Goal: Task Accomplishment & Management: Use online tool/utility

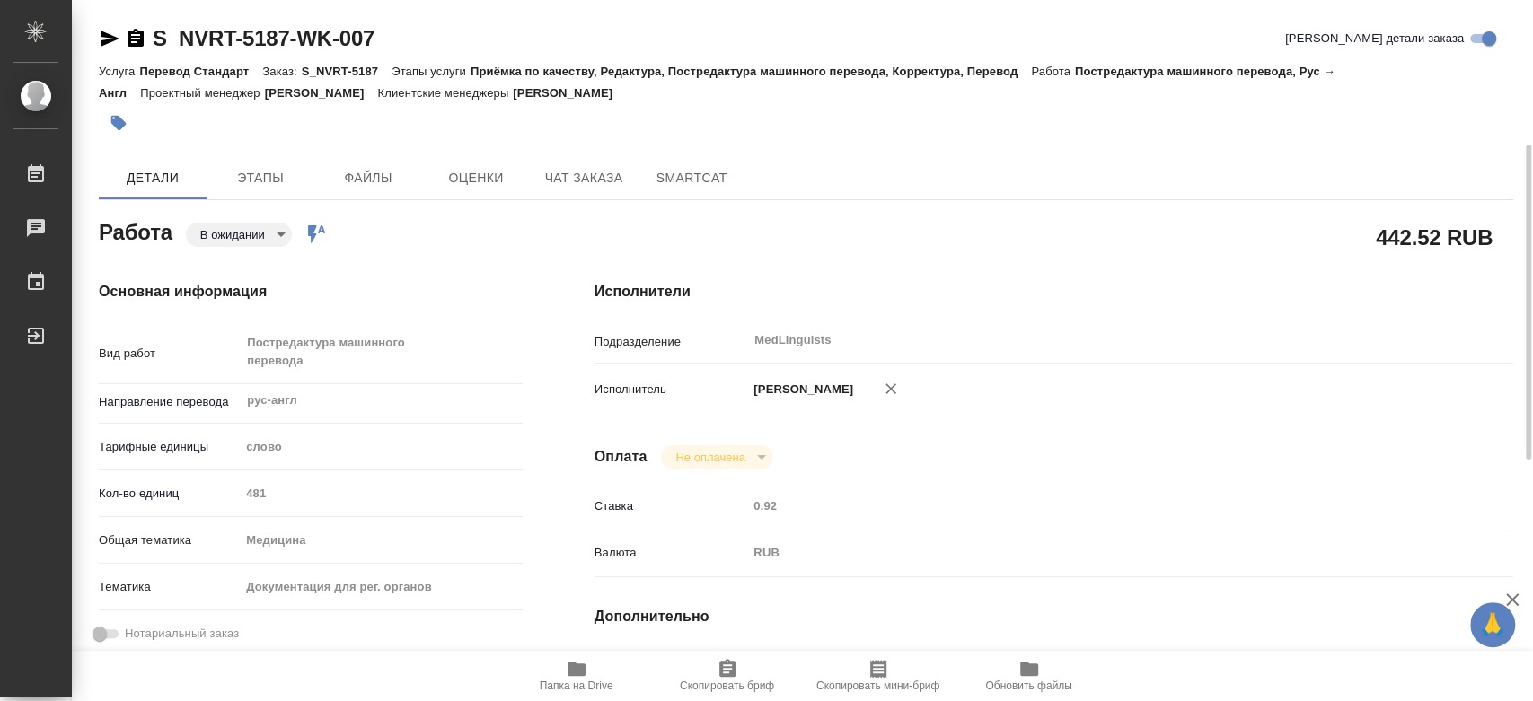
scroll to position [100, 0]
type textarea "x"
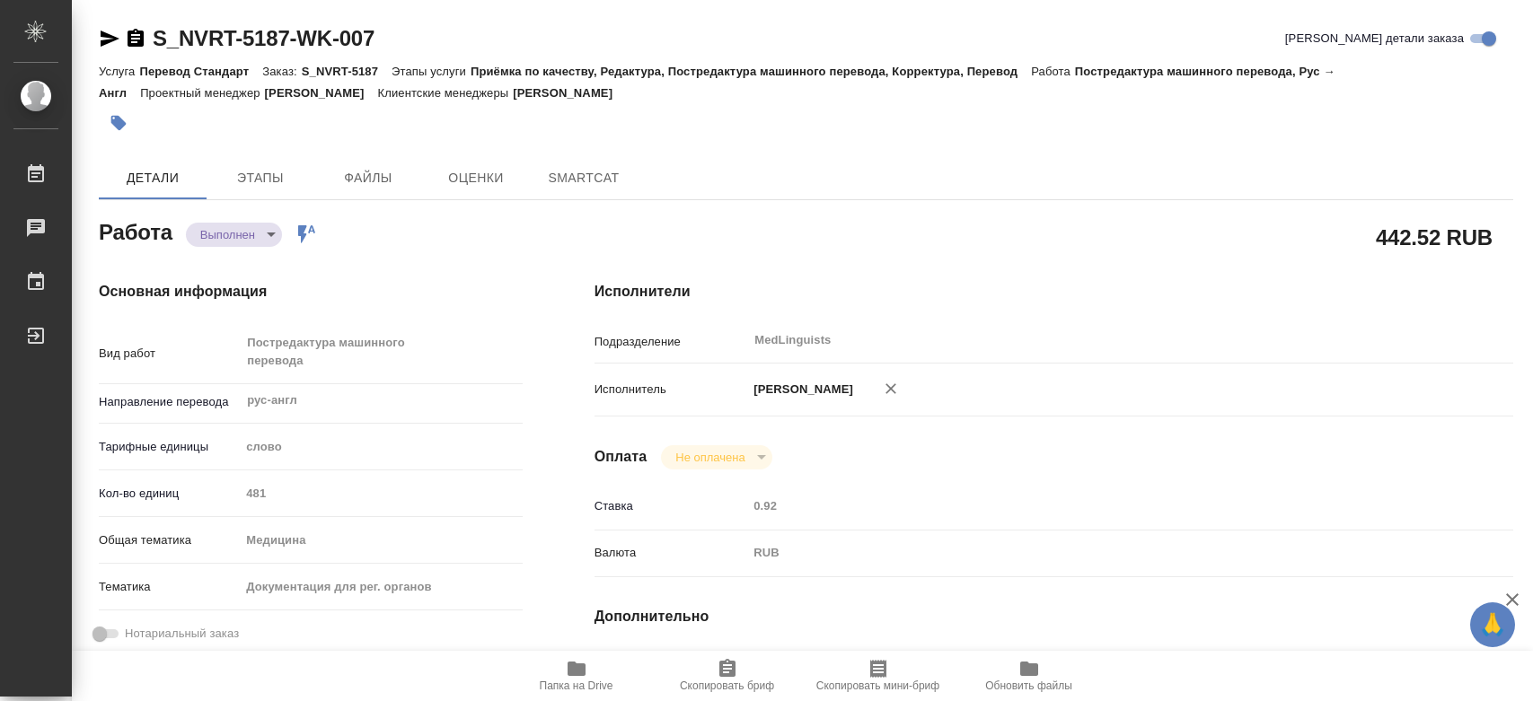
type textarea "x"
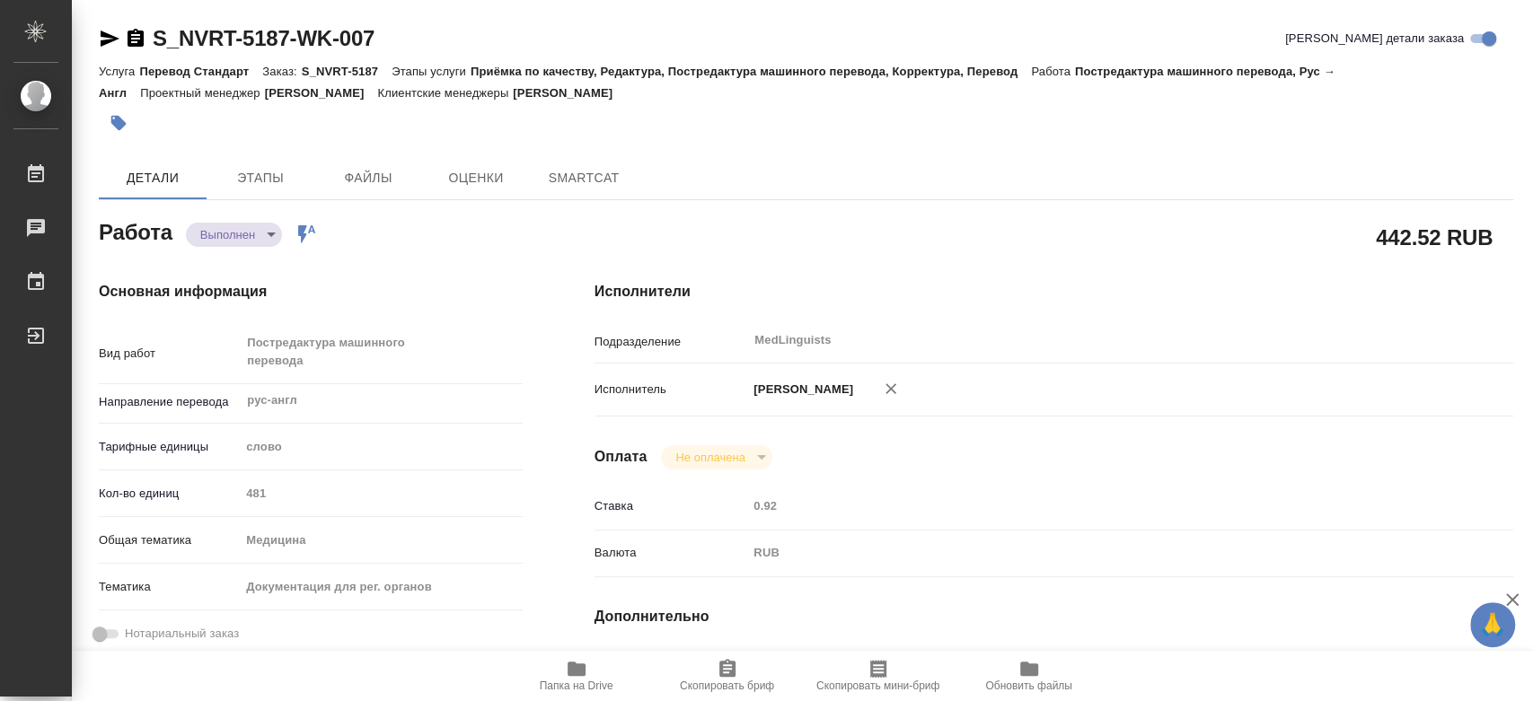
type textarea "x"
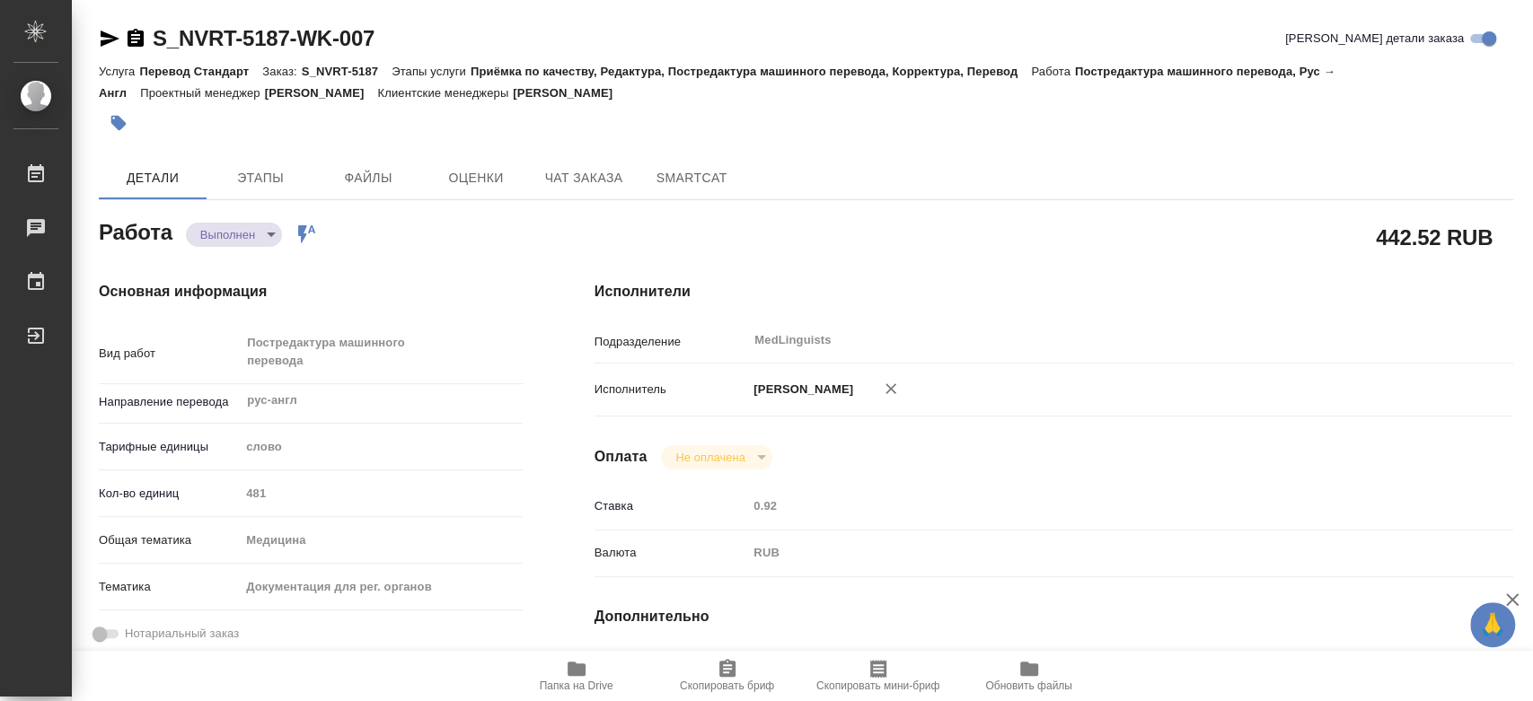
type textarea "x"
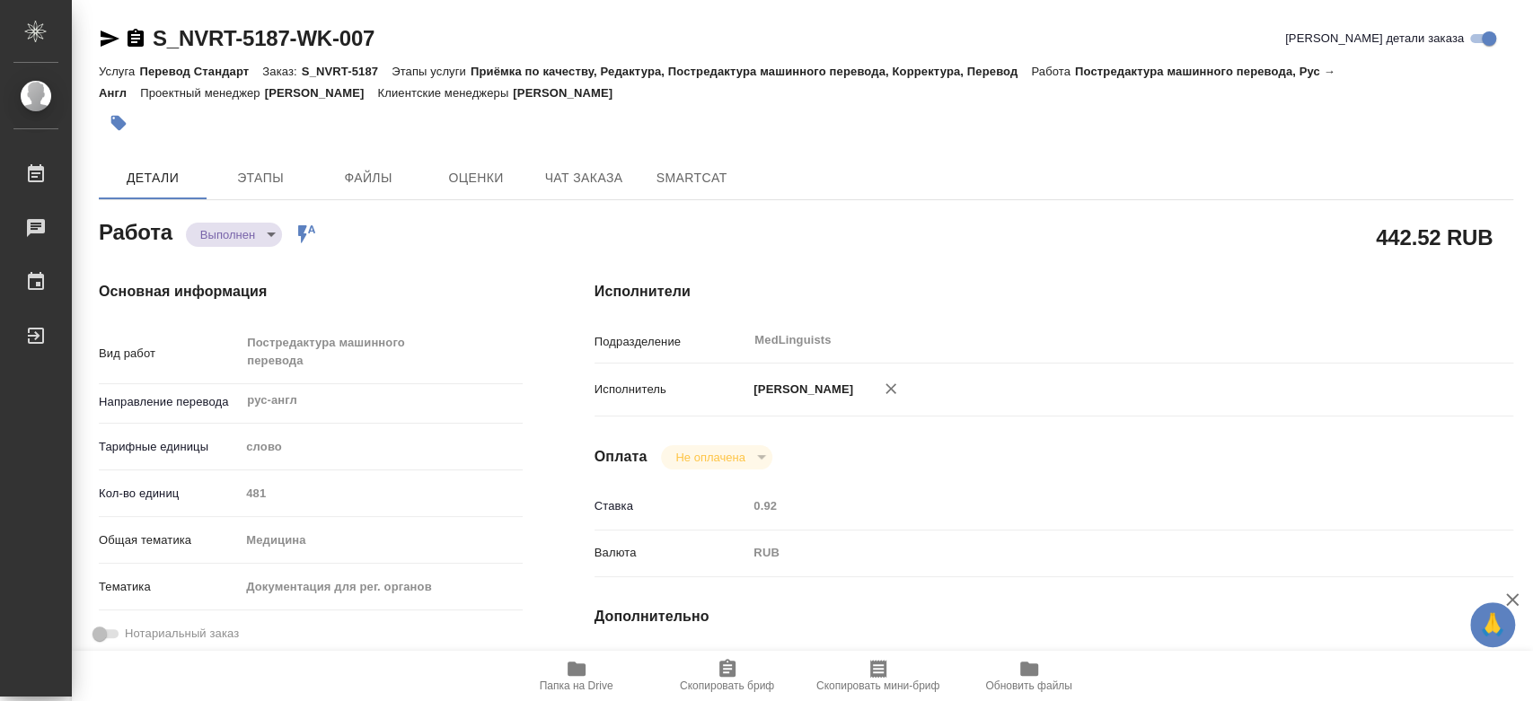
type textarea "x"
